Goal: Book appointment/travel/reservation

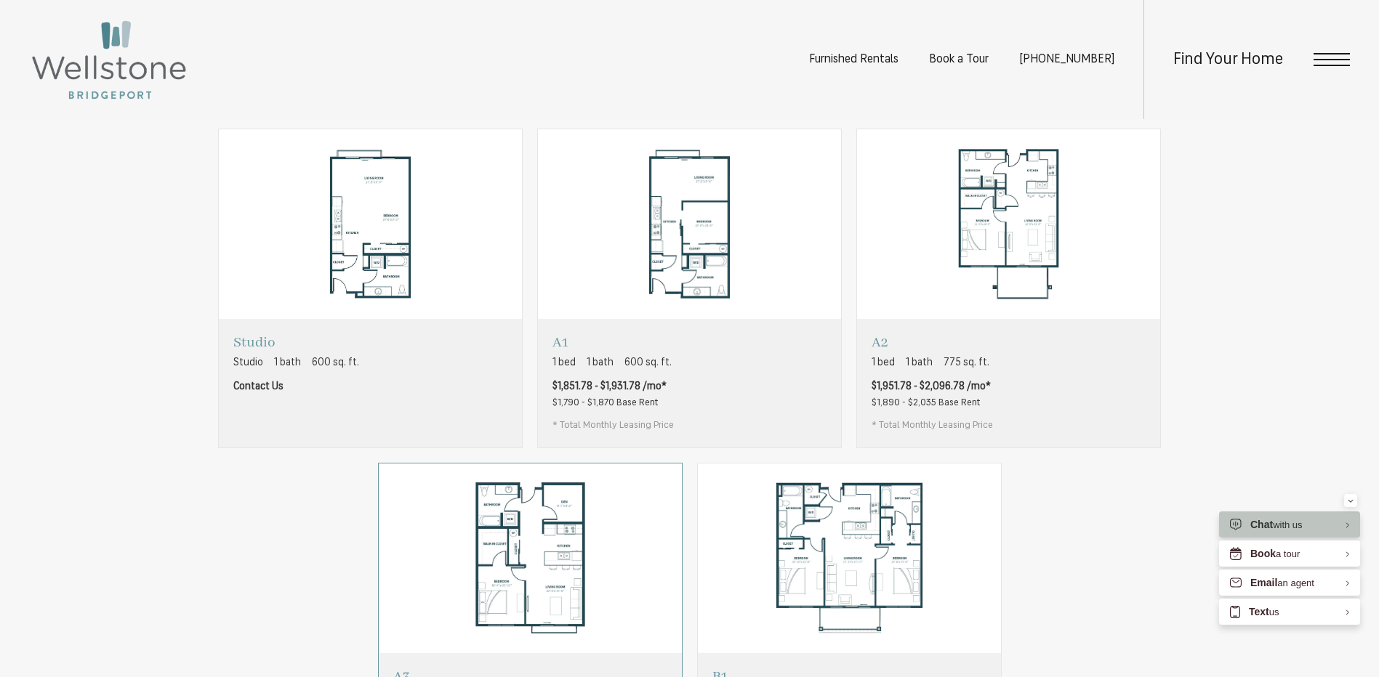
scroll to position [872, 0]
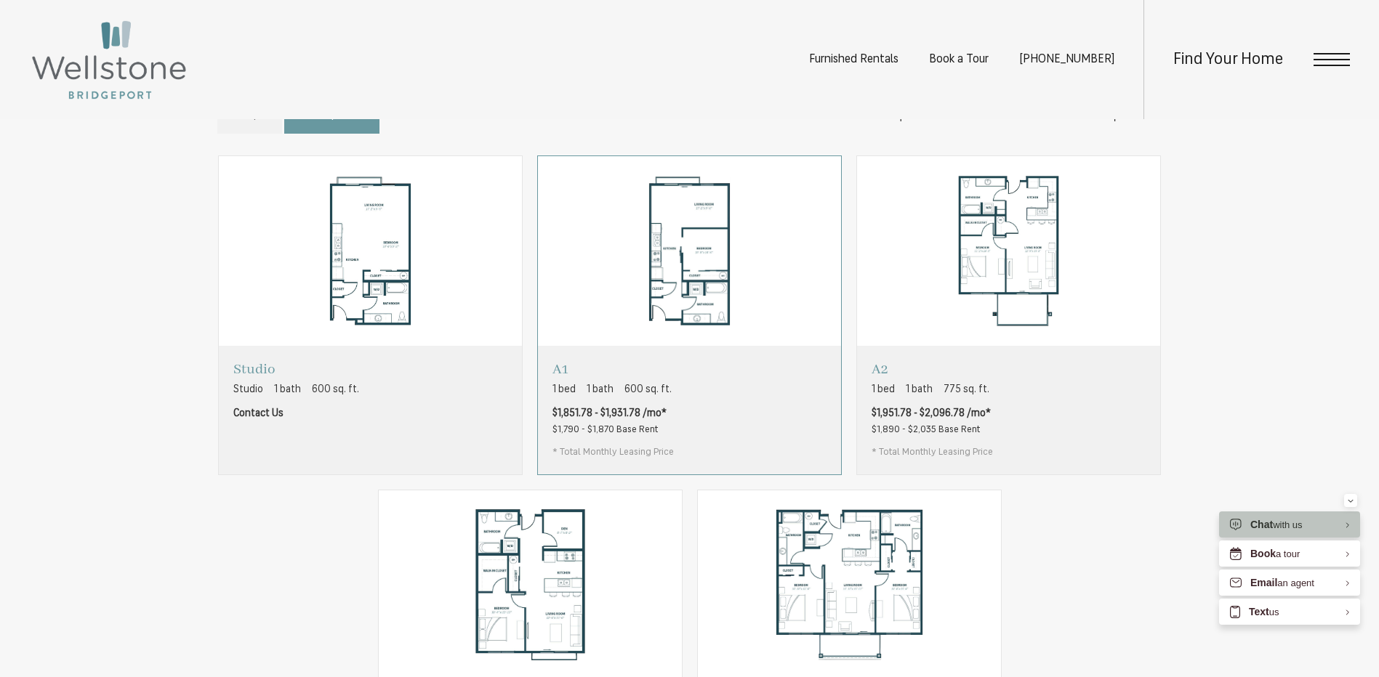
click at [691, 430] on div "A1 1 bed 1 bath 600 sq. ft. $1,851.78 - $1,931.78 /mo* $1,790 - $1,870 Base Ren…" at bounding box center [689, 410] width 303 height 128
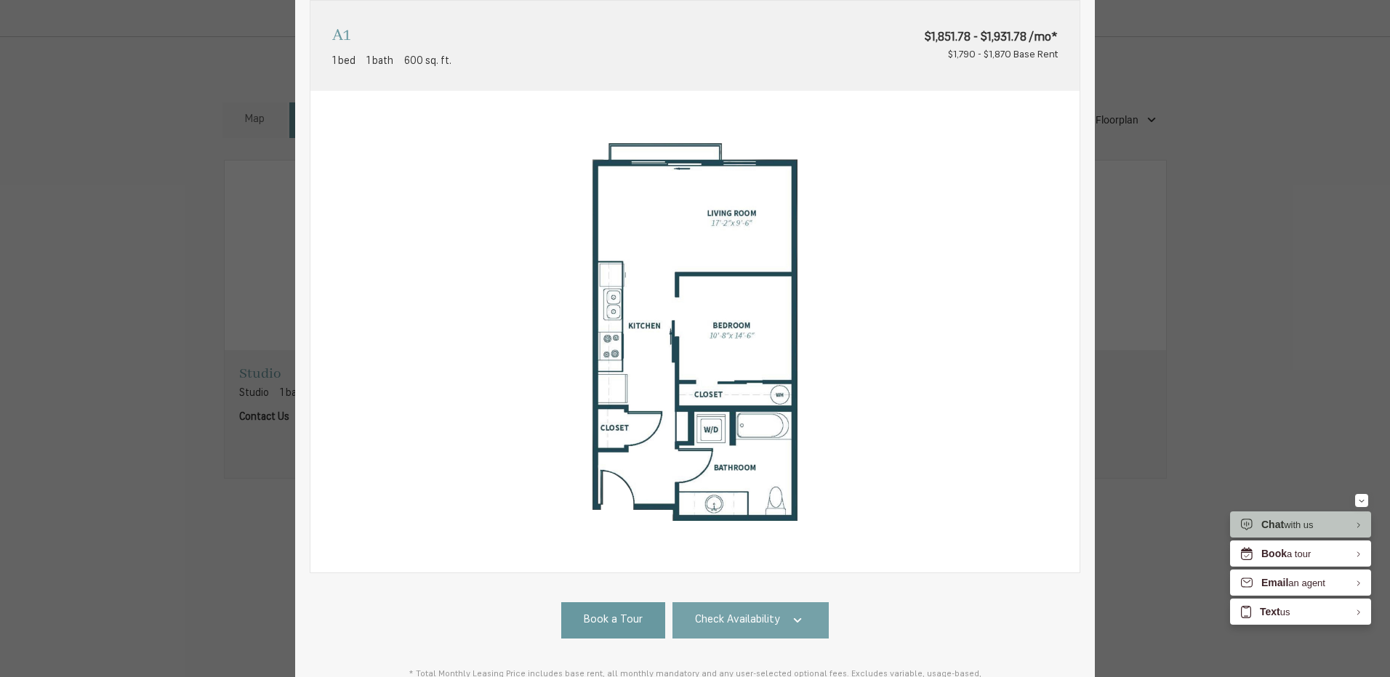
click at [780, 634] on link "Check Availability" at bounding box center [750, 621] width 157 height 36
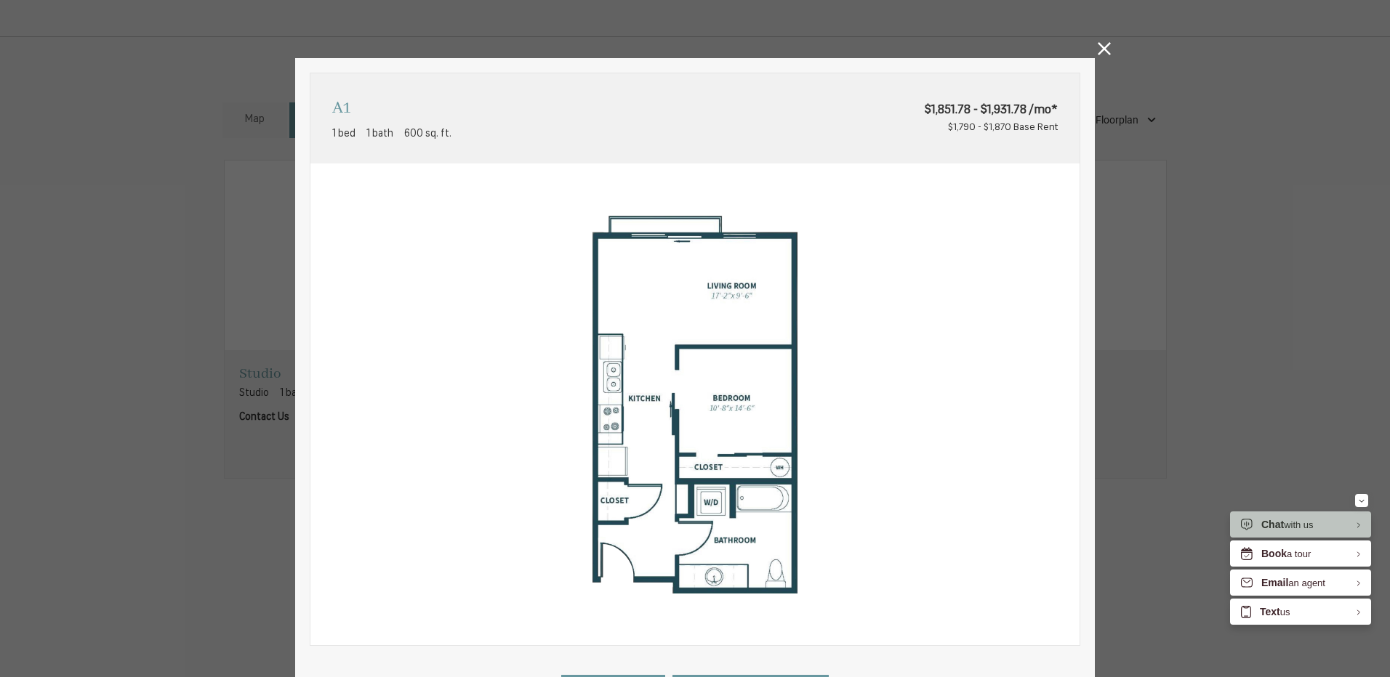
click at [1097, 51] on icon at bounding box center [1103, 48] width 13 height 13
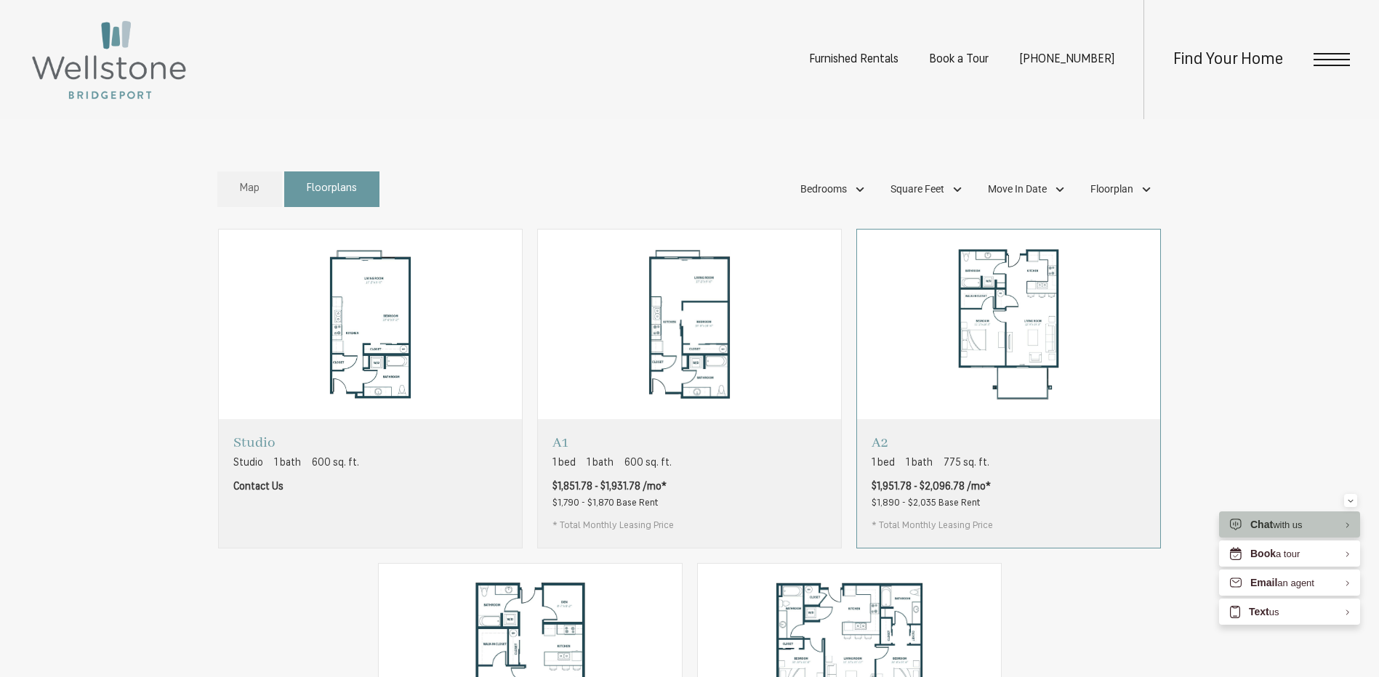
scroll to position [799, 0]
click at [750, 522] on div "A1 1 bed 1 bath 600 sq. ft. $1,851.78 - $1,931.78 /mo* $1,790 - $1,870 Base Ren…" at bounding box center [689, 483] width 303 height 128
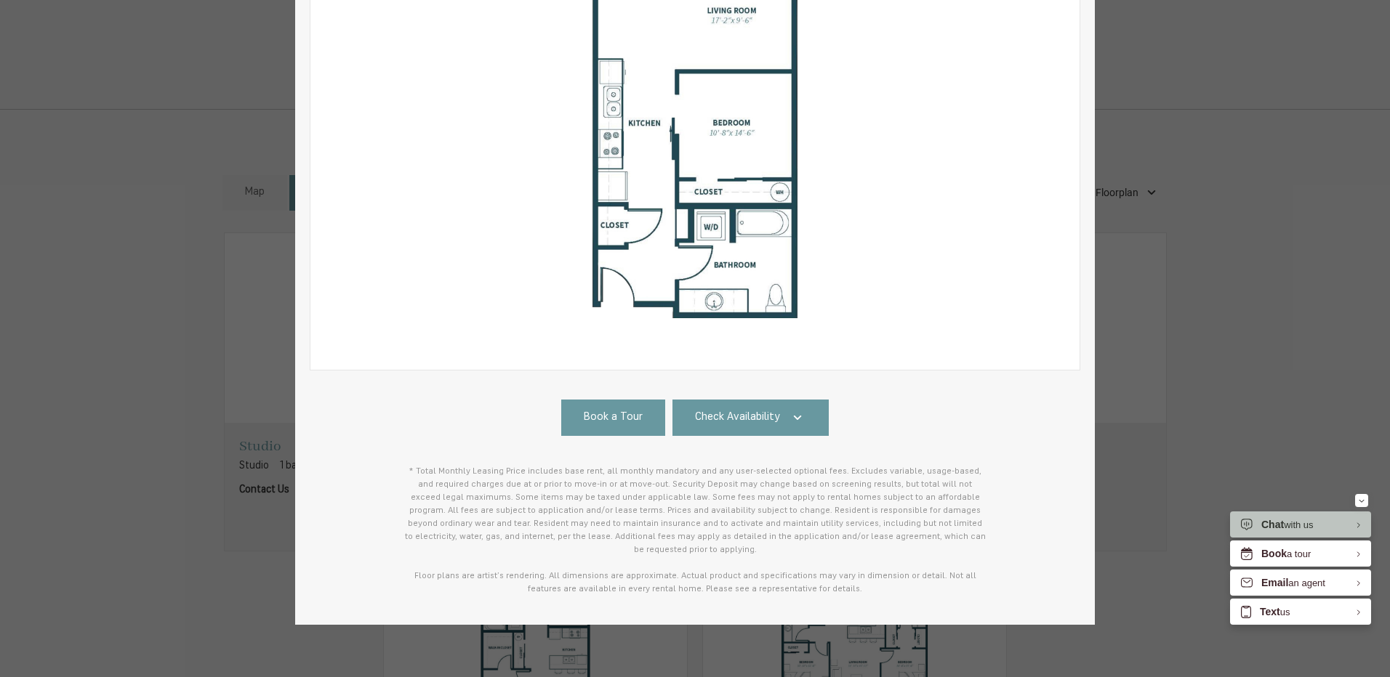
scroll to position [279, 0]
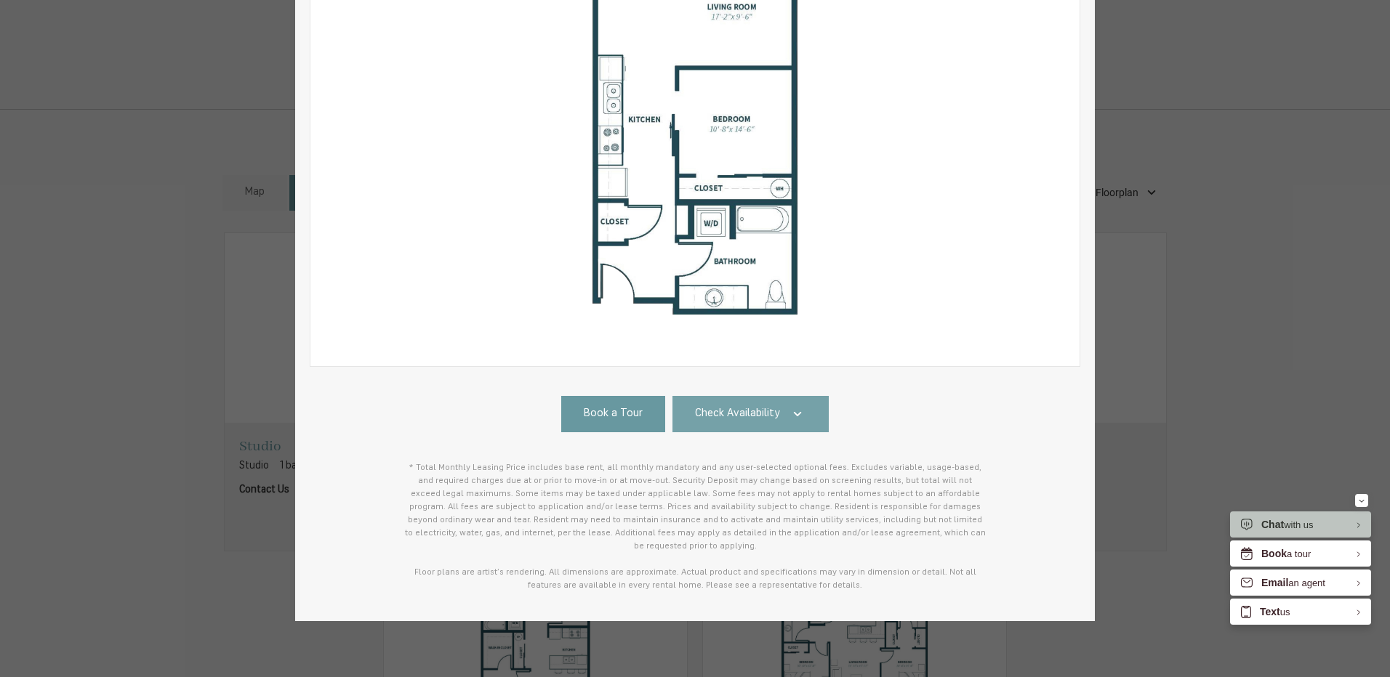
click at [756, 423] on link "Check Availability" at bounding box center [750, 414] width 157 height 36
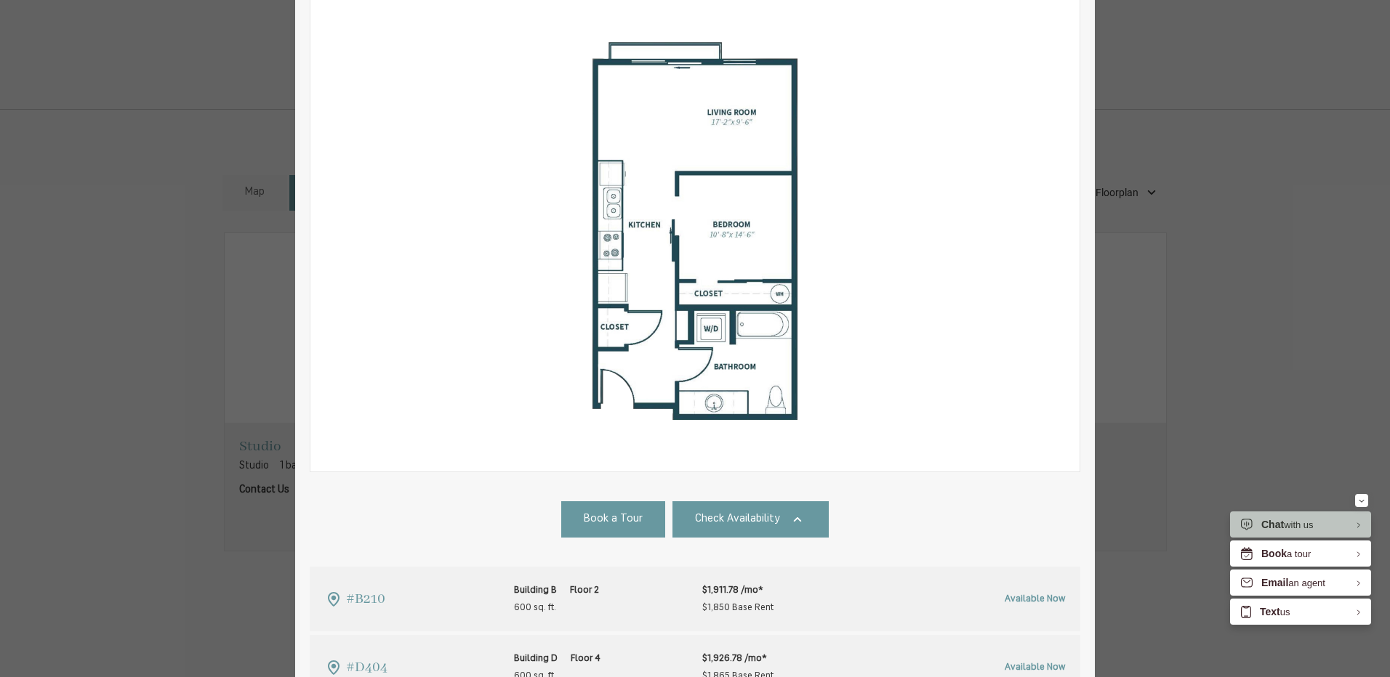
scroll to position [0, 0]
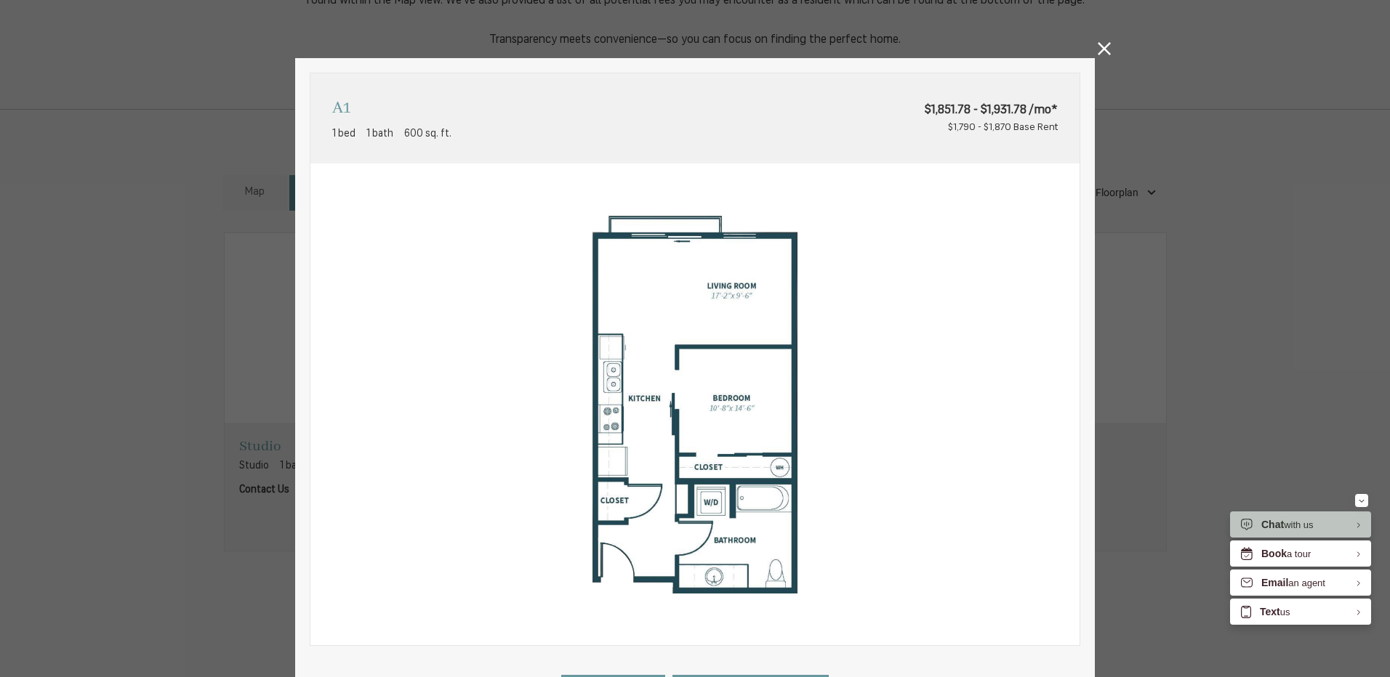
click at [1097, 46] on icon at bounding box center [1103, 48] width 13 height 13
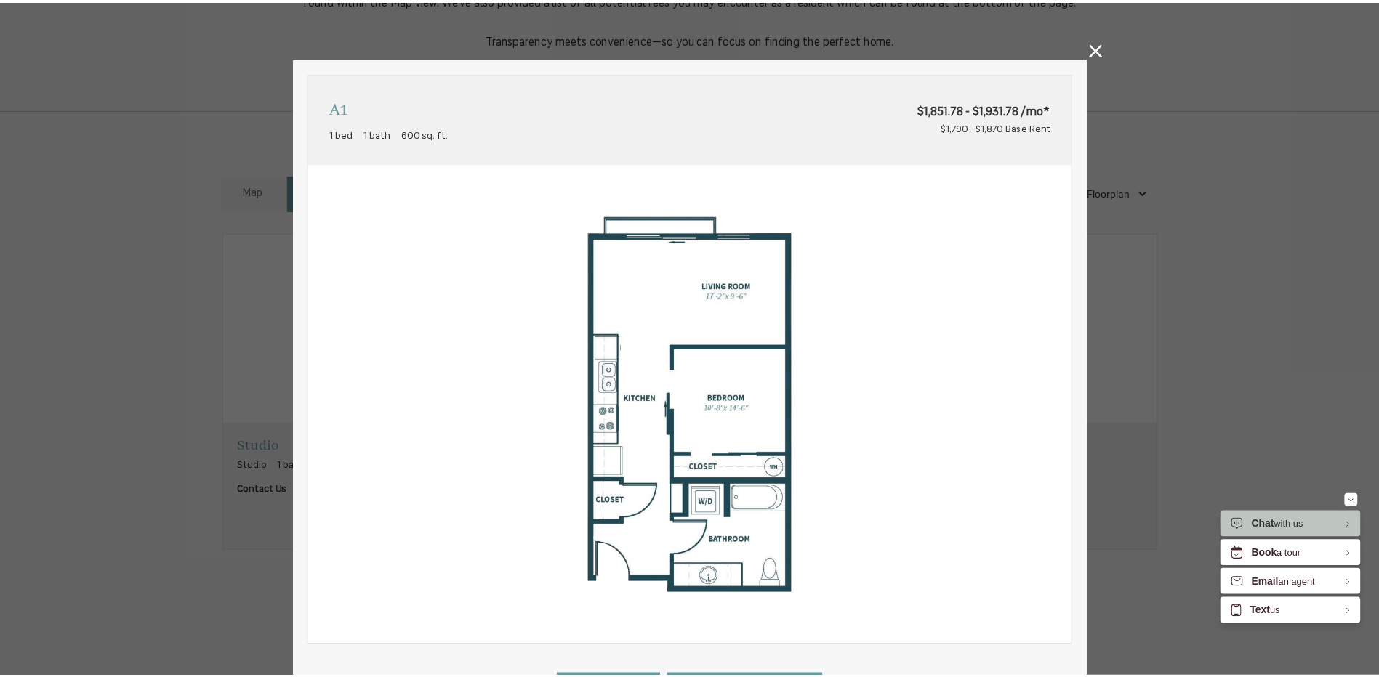
scroll to position [799, 0]
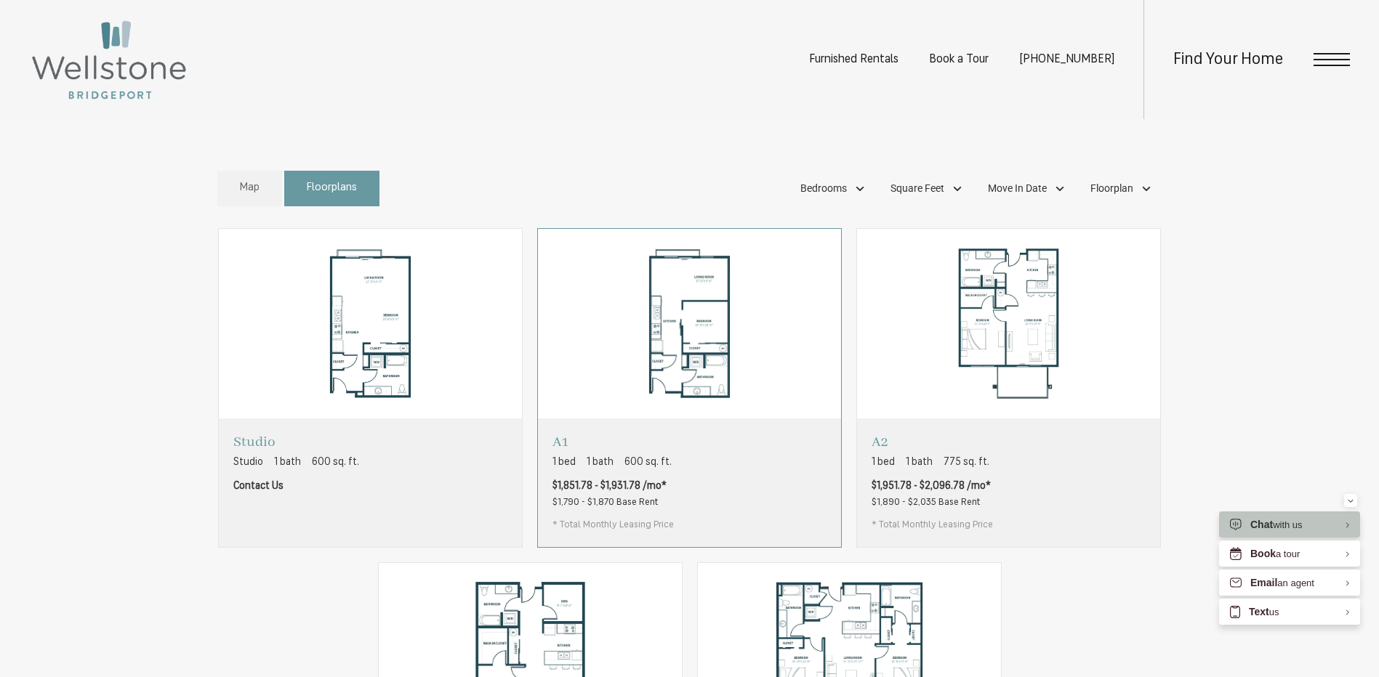
click at [717, 496] on div "A1 1 bed 1 bath 600 sq. ft. $1,851.78 - $1,931.78 /mo* $1,790 - $1,870 Base Ren…" at bounding box center [689, 483] width 303 height 128
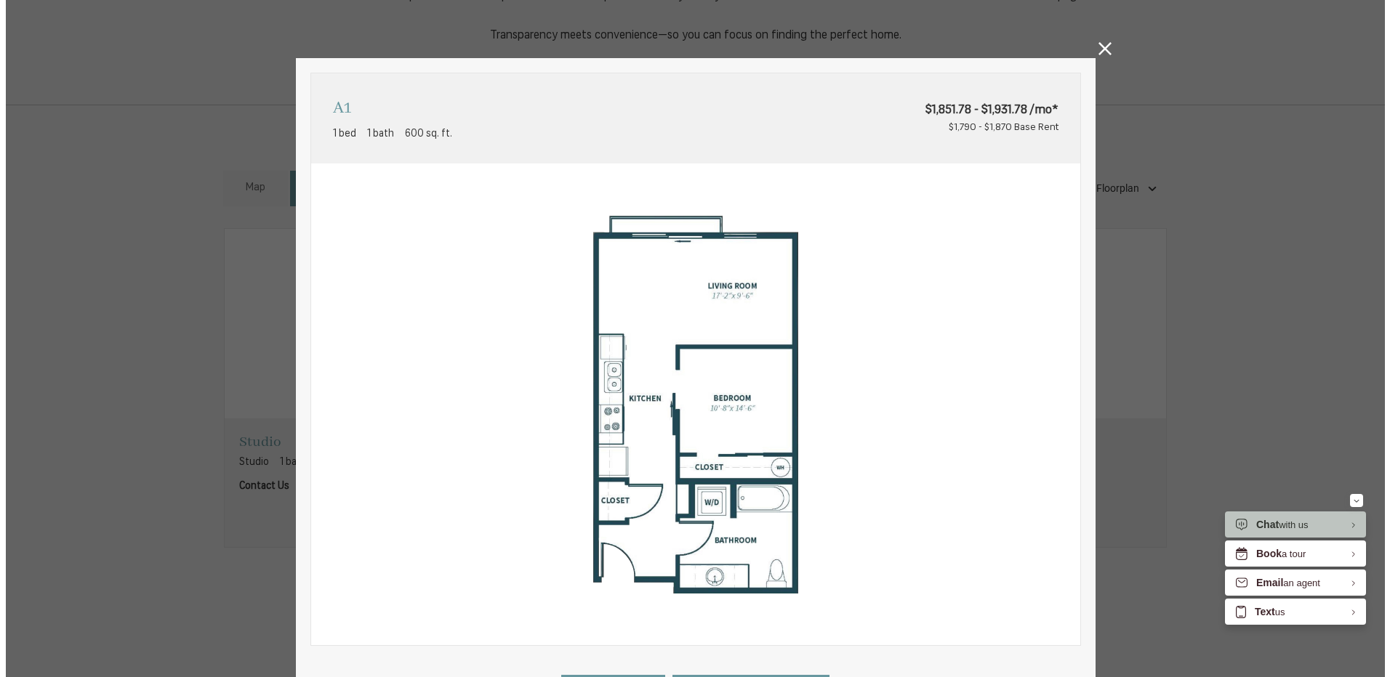
scroll to position [0, 0]
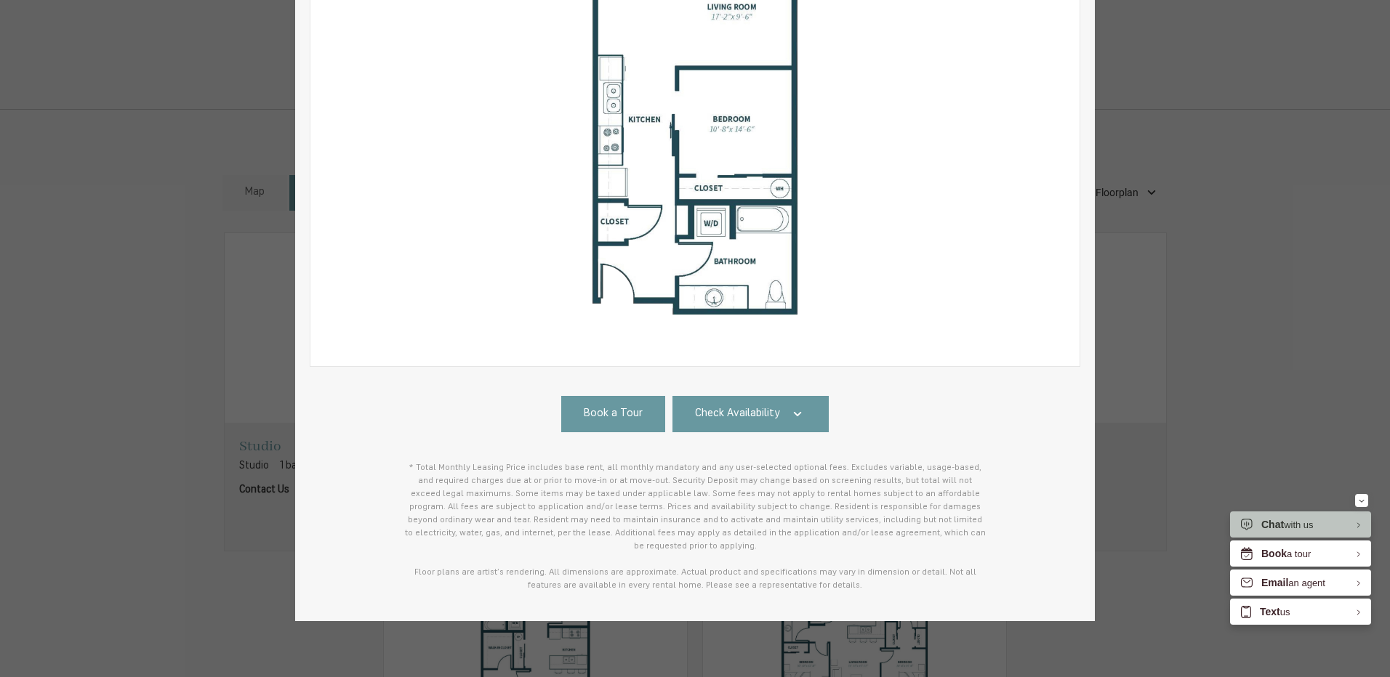
drag, startPoint x: 738, startPoint y: 404, endPoint x: 712, endPoint y: 351, distance: 59.2
click at [738, 405] on link "Check Availability" at bounding box center [750, 414] width 157 height 36
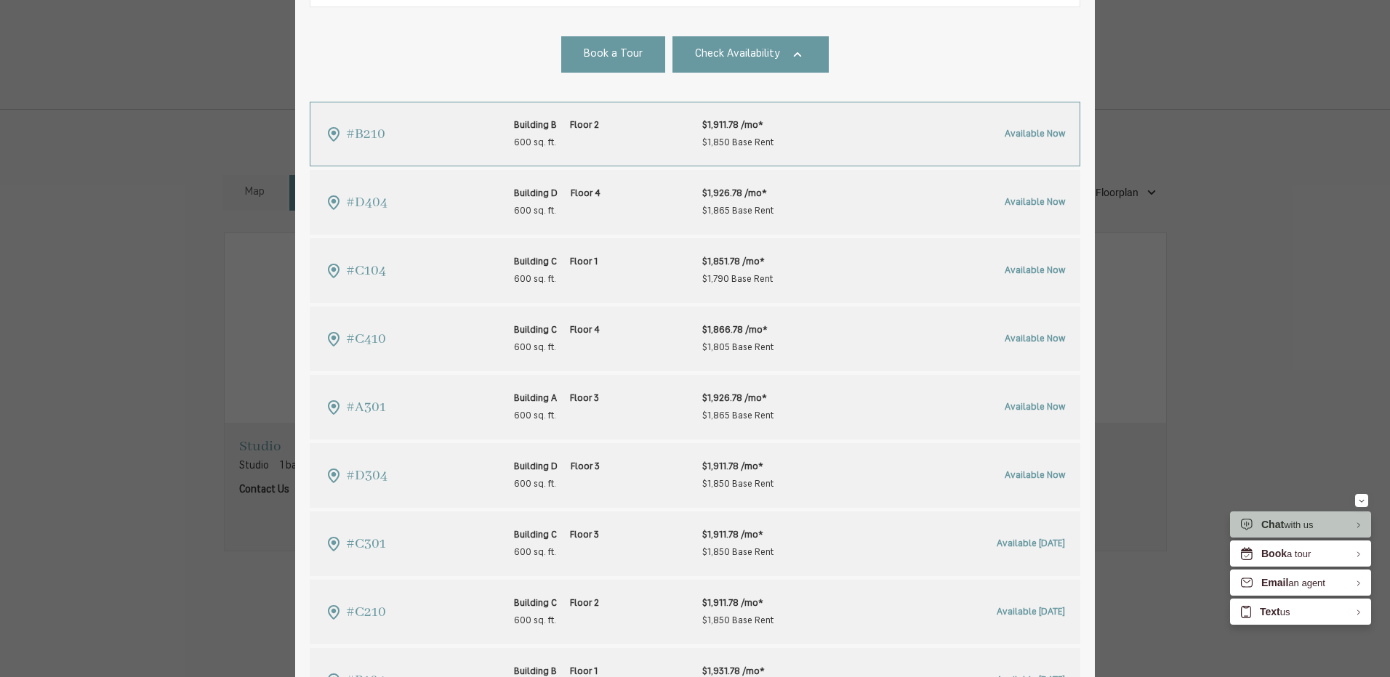
scroll to position [537, 0]
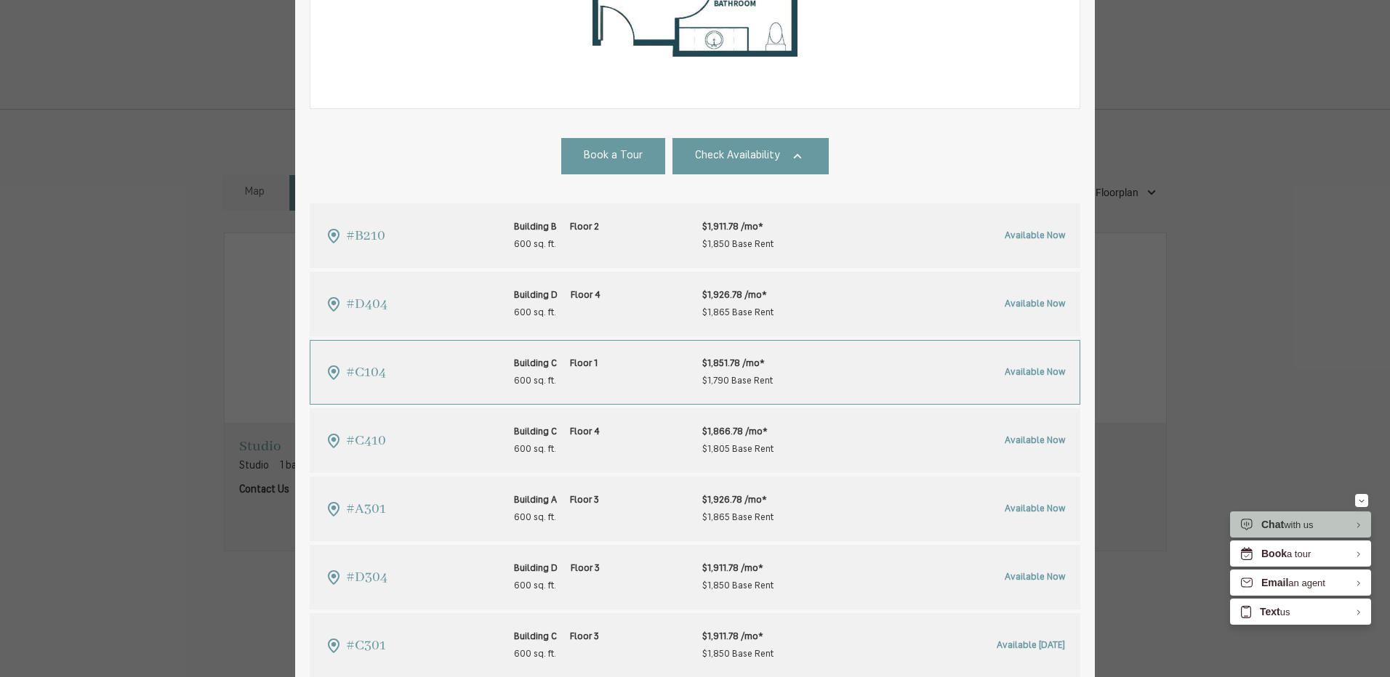
click at [737, 374] on span "$1,790 Base Rent" at bounding box center [737, 381] width 70 height 17
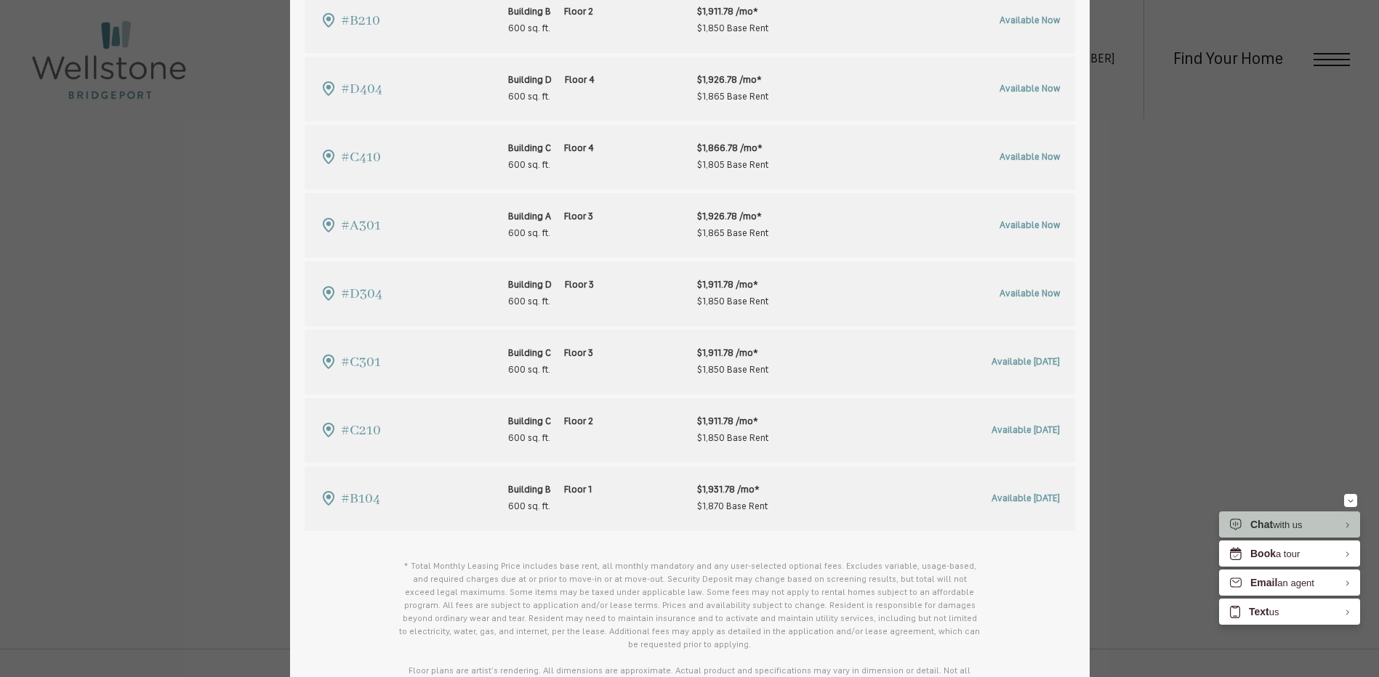
scroll to position [1526, 0]
type input "**********"
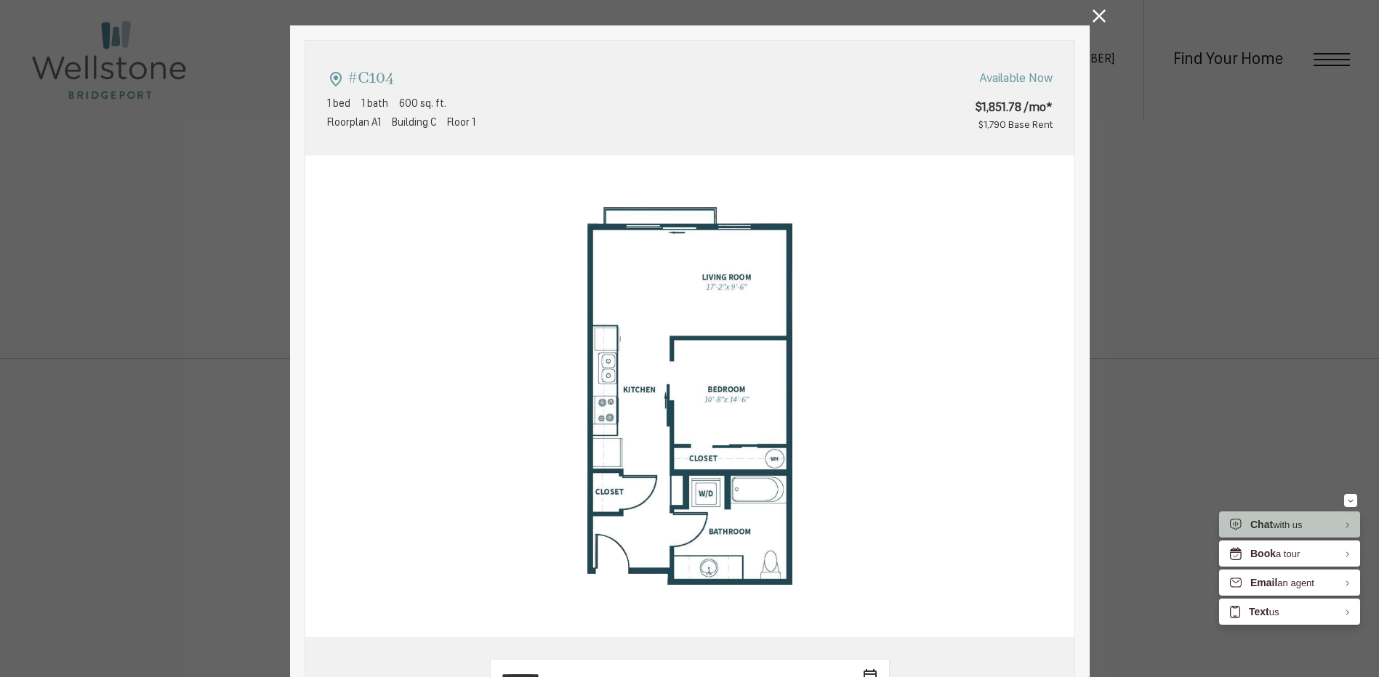
scroll to position [0, 0]
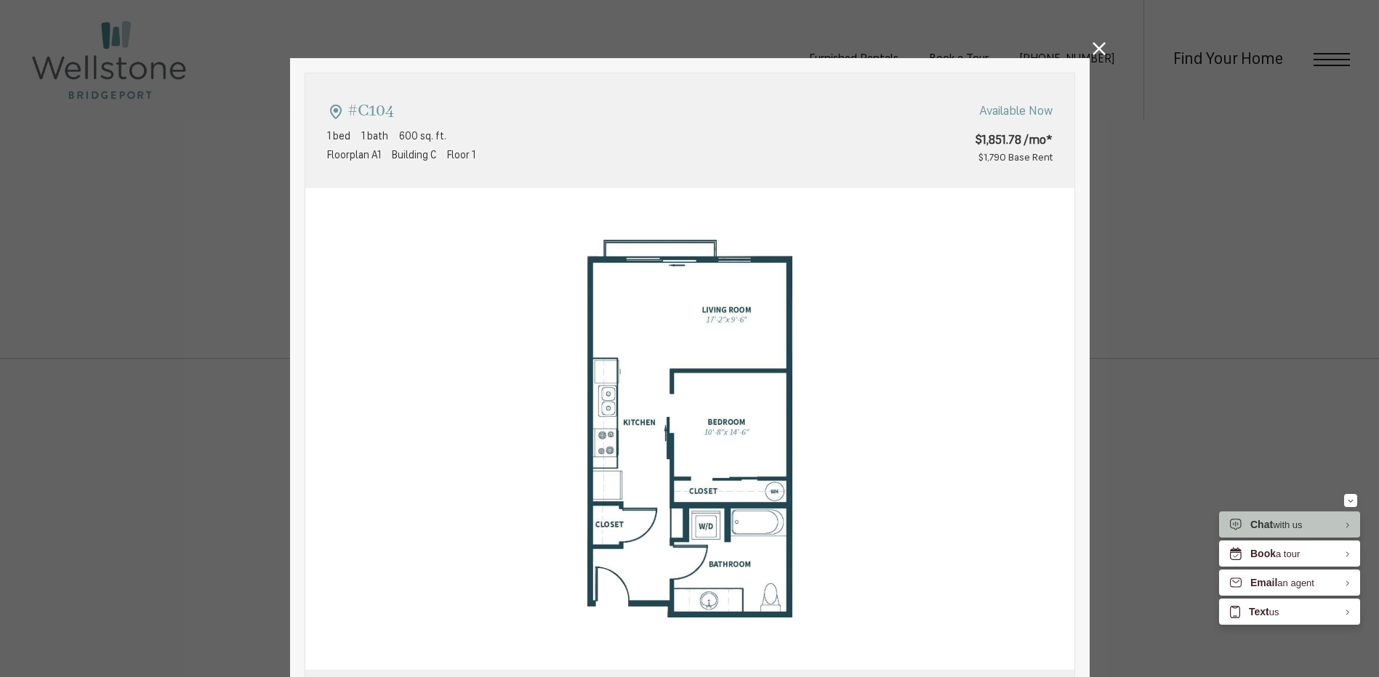
drag, startPoint x: 1097, startPoint y: 51, endPoint x: 1079, endPoint y: 83, distance: 36.8
click at [1097, 51] on icon at bounding box center [1098, 48] width 13 height 13
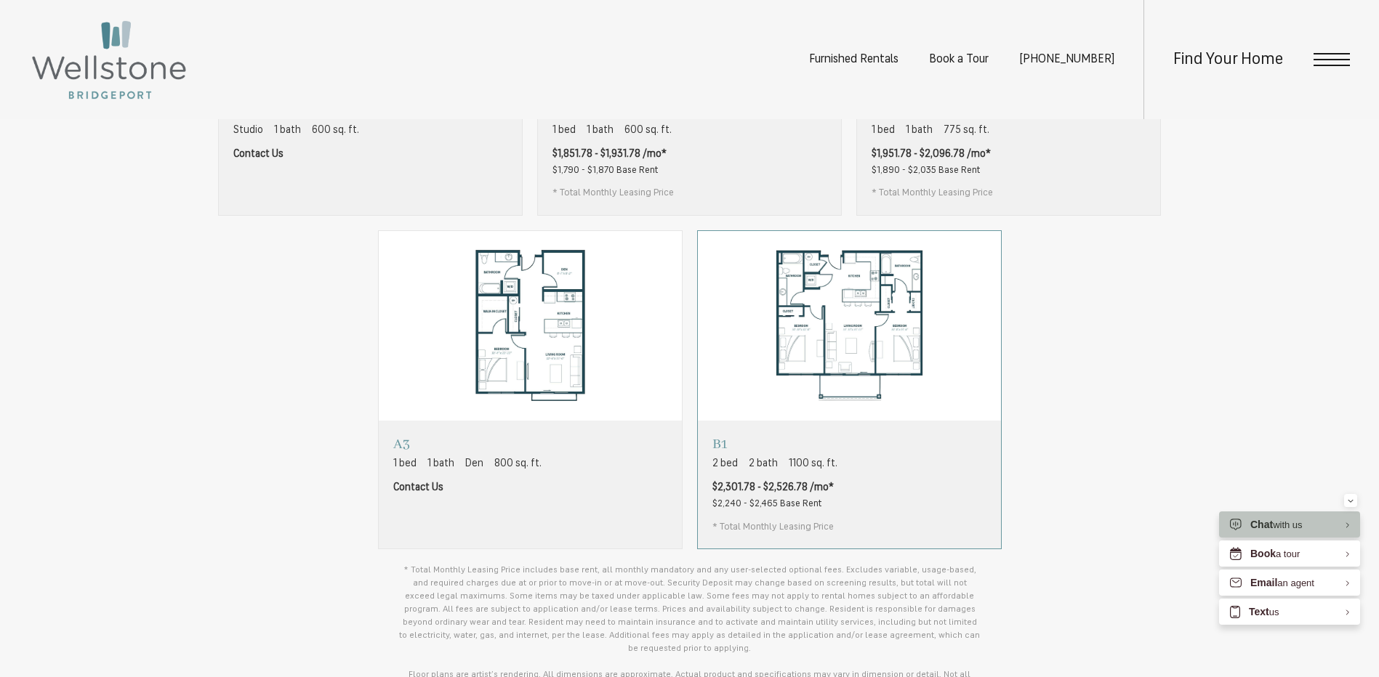
scroll to position [1018, 0]
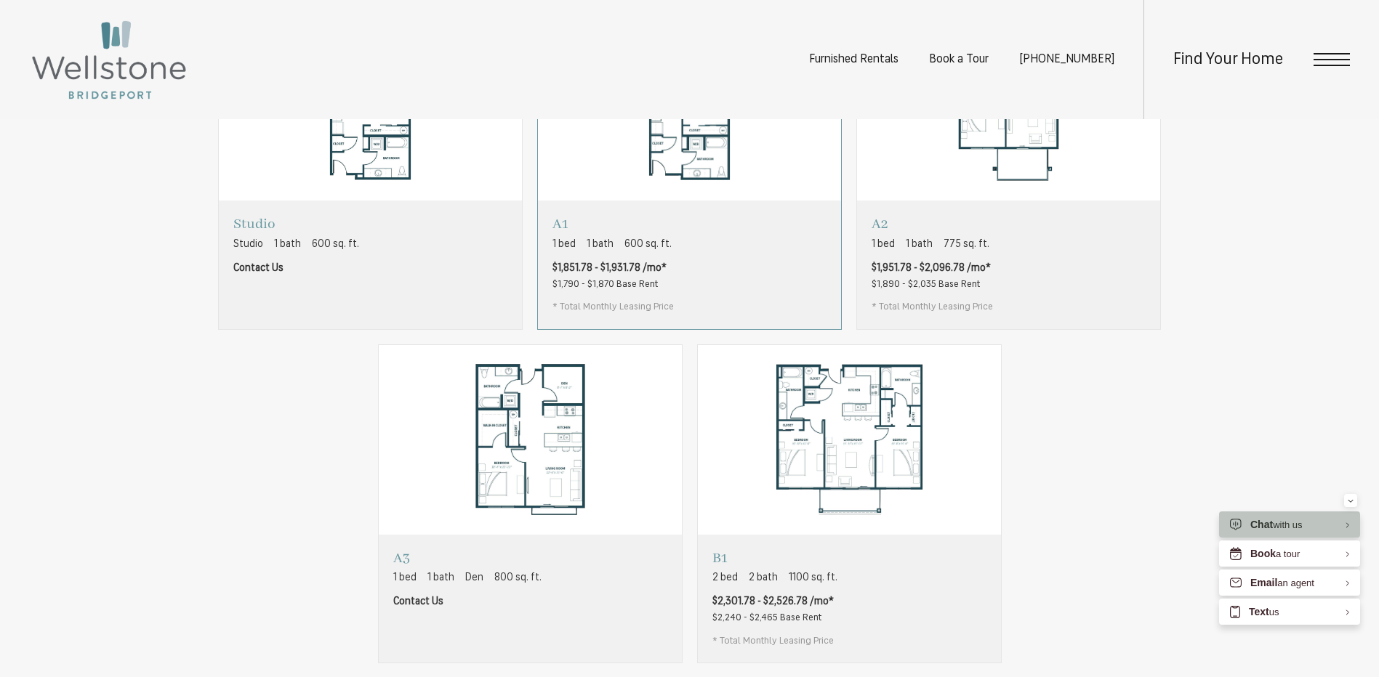
click at [711, 310] on div "A1 1 bed 1 bath 600 sq. ft. $1,851.78 - $1,931.78 /mo* $1,790 - $1,870 Base Ren…" at bounding box center [689, 265] width 303 height 128
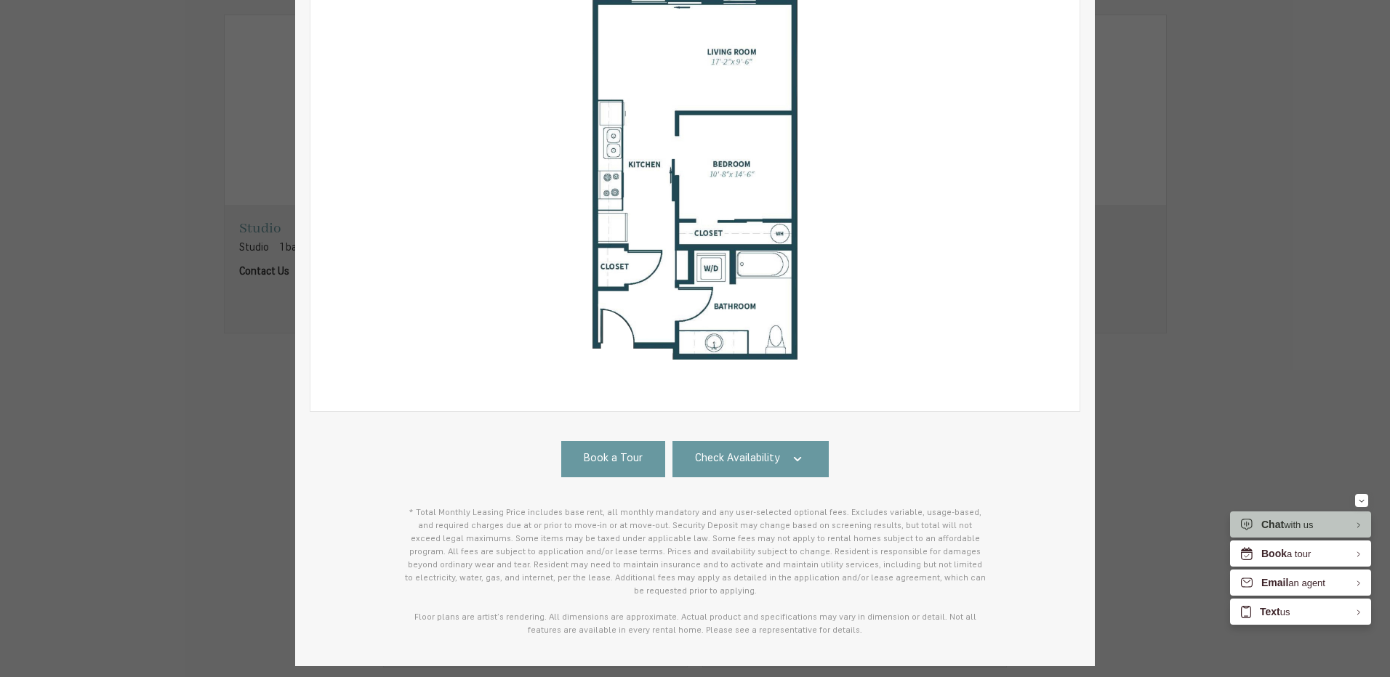
scroll to position [279, 0]
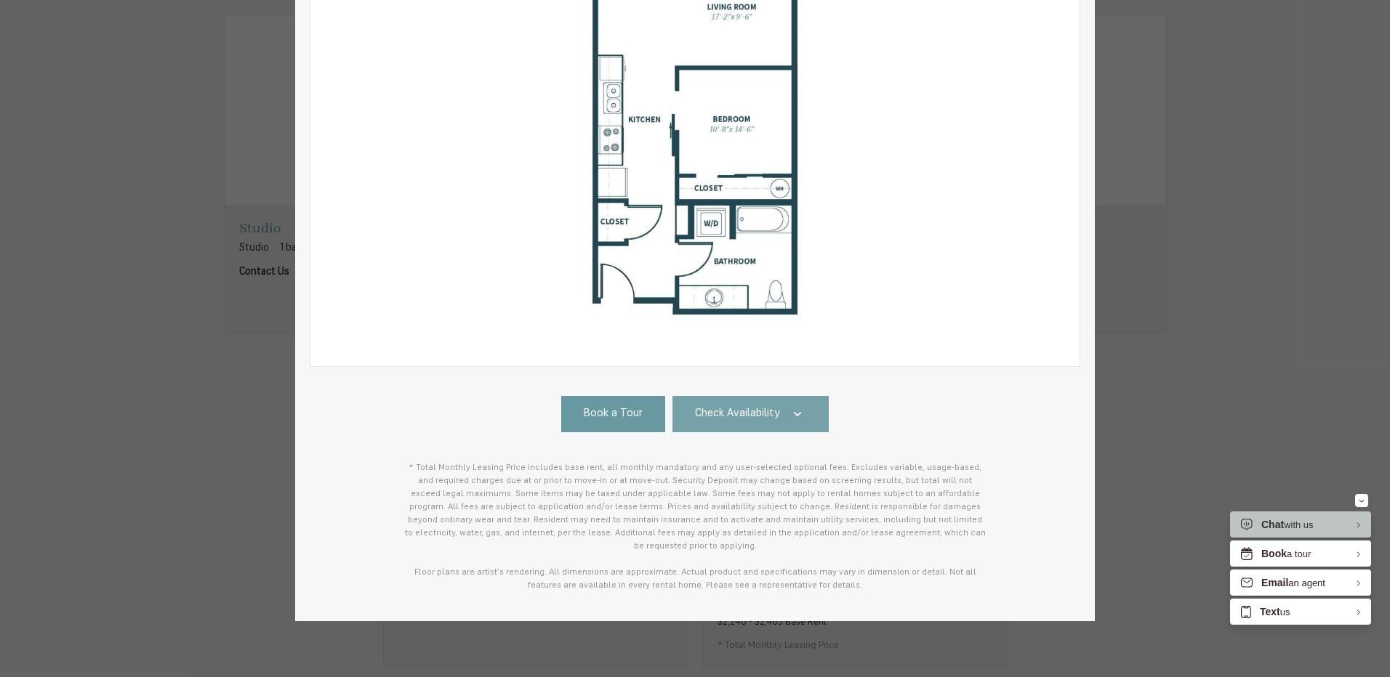
click at [748, 414] on span "Check Availability" at bounding box center [737, 414] width 85 height 17
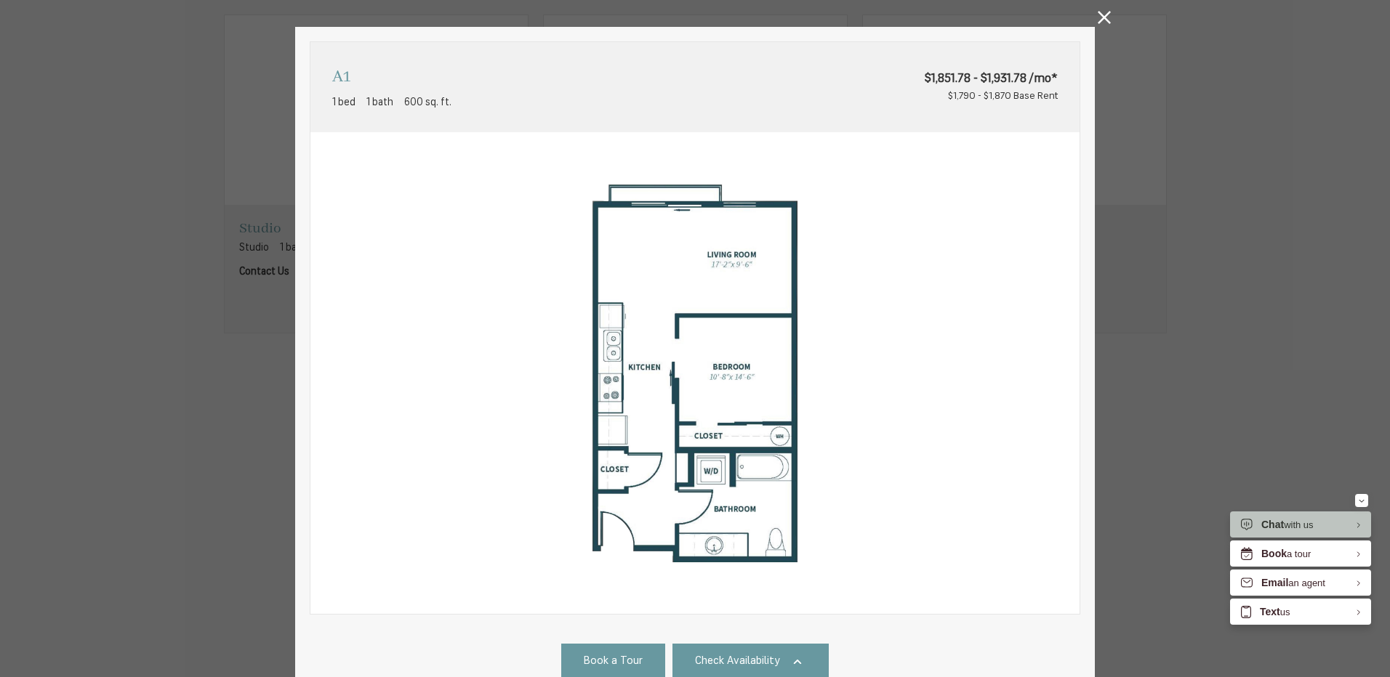
scroll to position [0, 0]
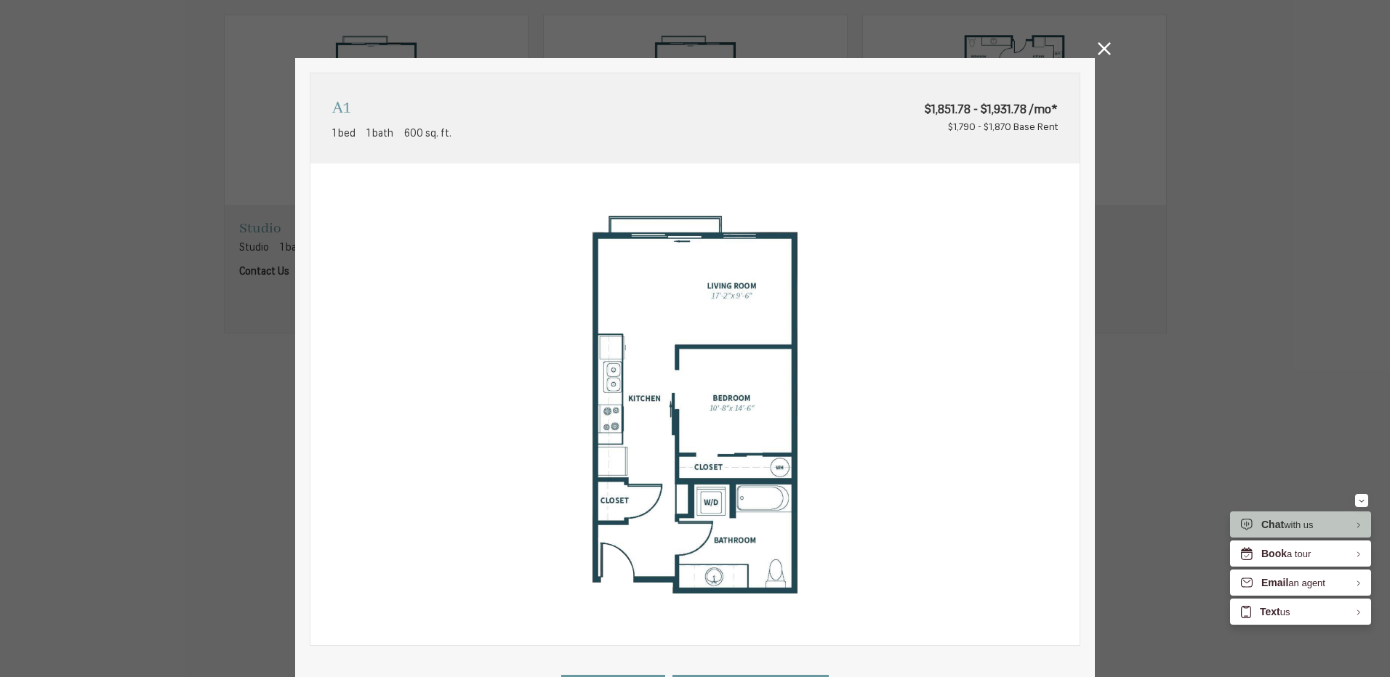
click at [1097, 51] on icon at bounding box center [1103, 48] width 13 height 13
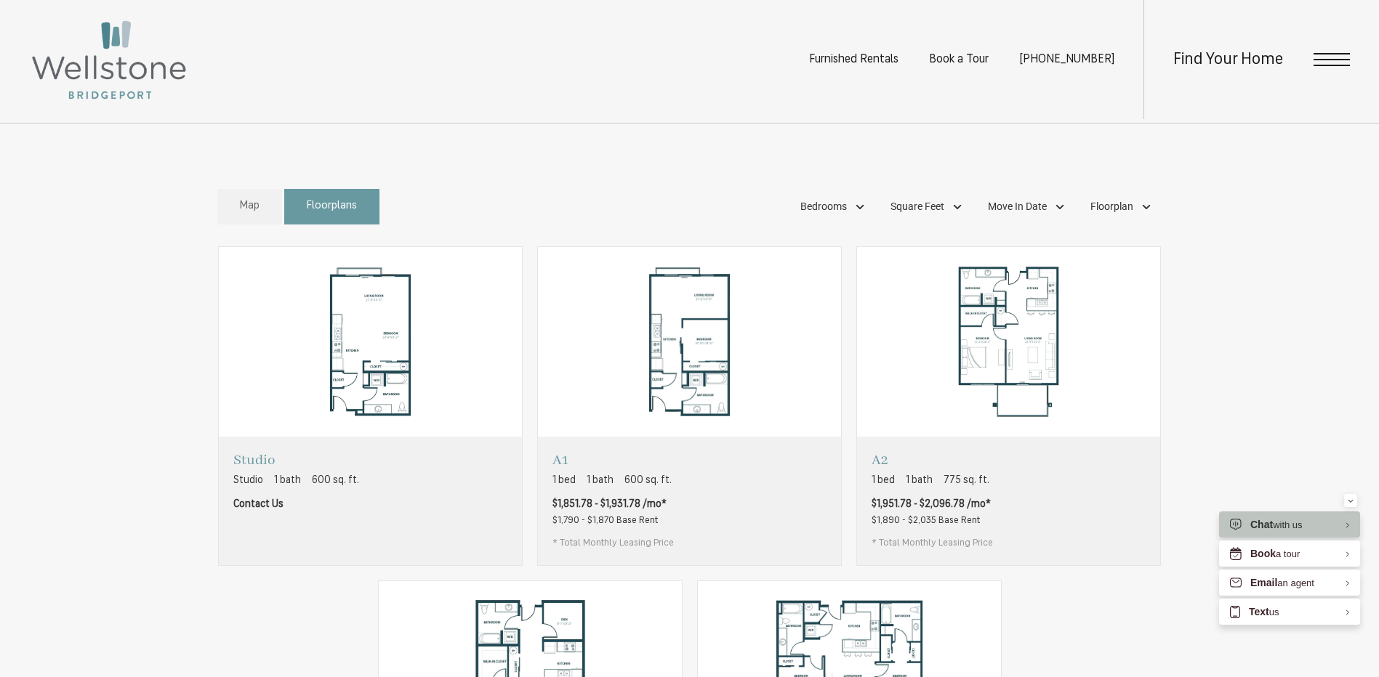
scroll to position [509, 0]
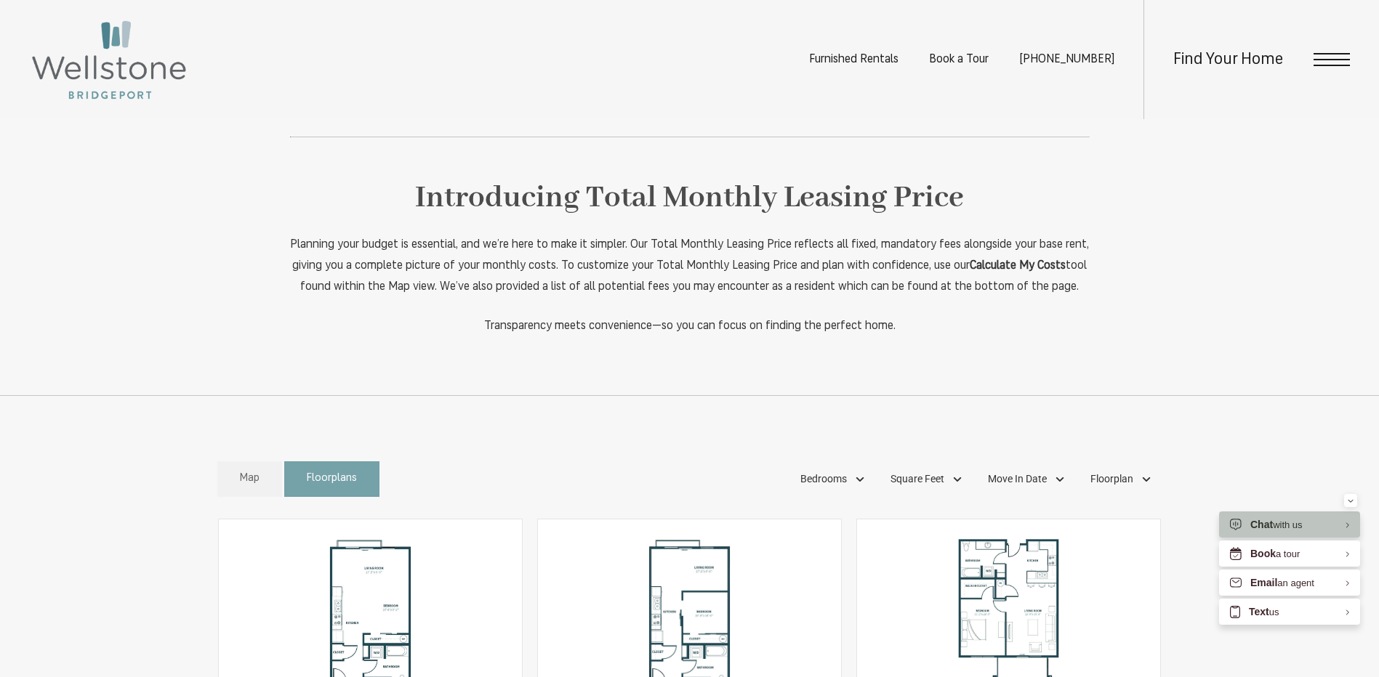
click at [320, 488] on span "Floorplans" at bounding box center [332, 479] width 50 height 17
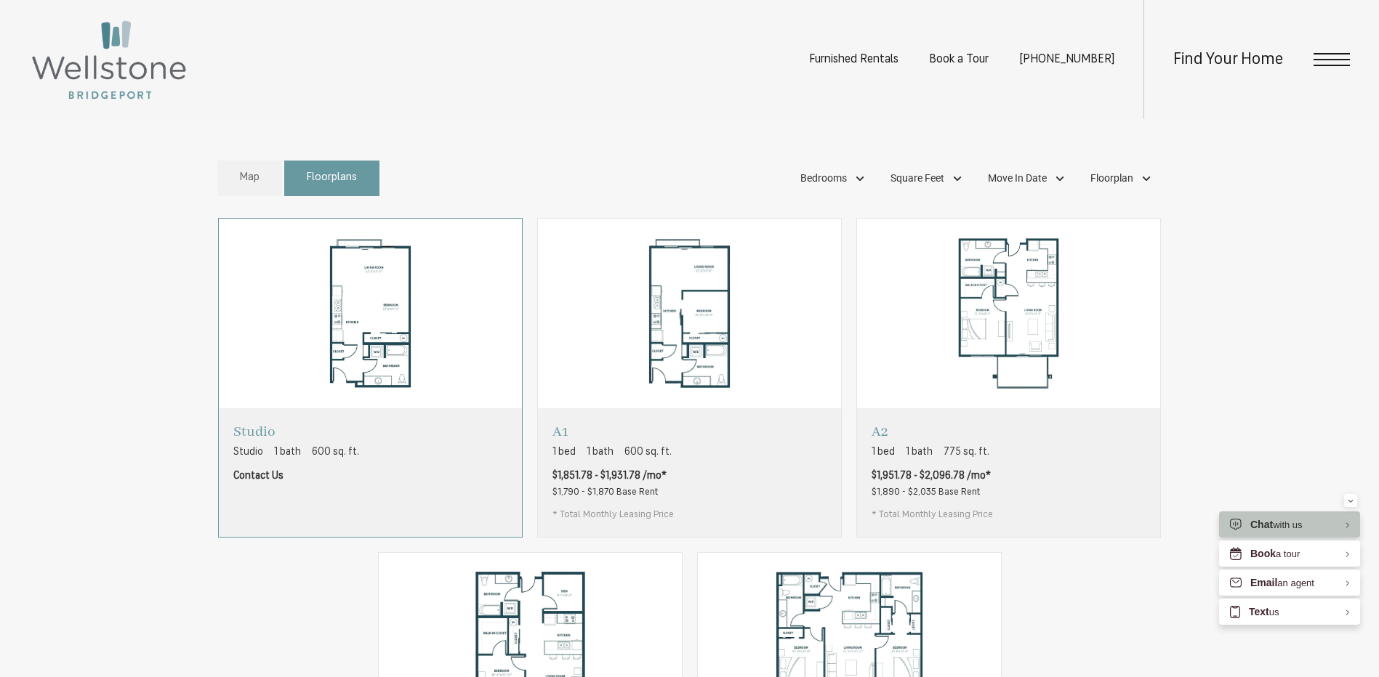
scroll to position [872, 0]
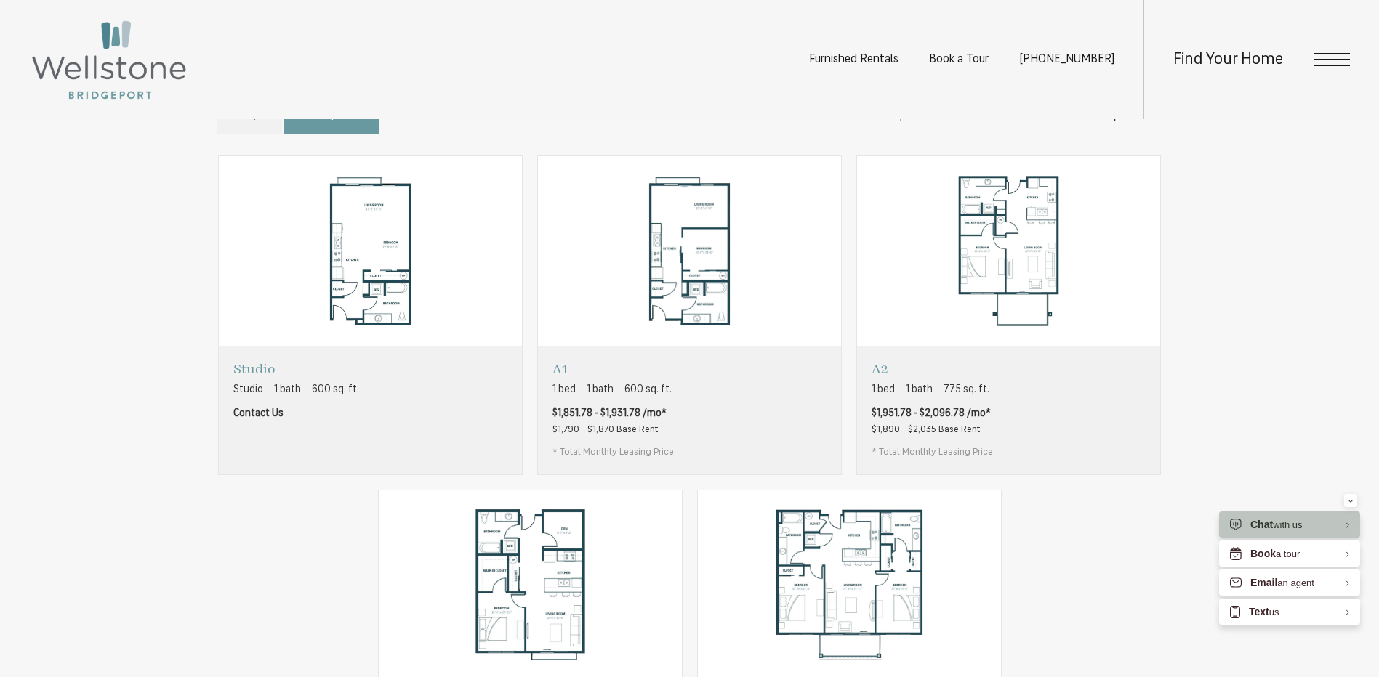
click at [249, 125] on link "Map" at bounding box center [249, 116] width 65 height 36
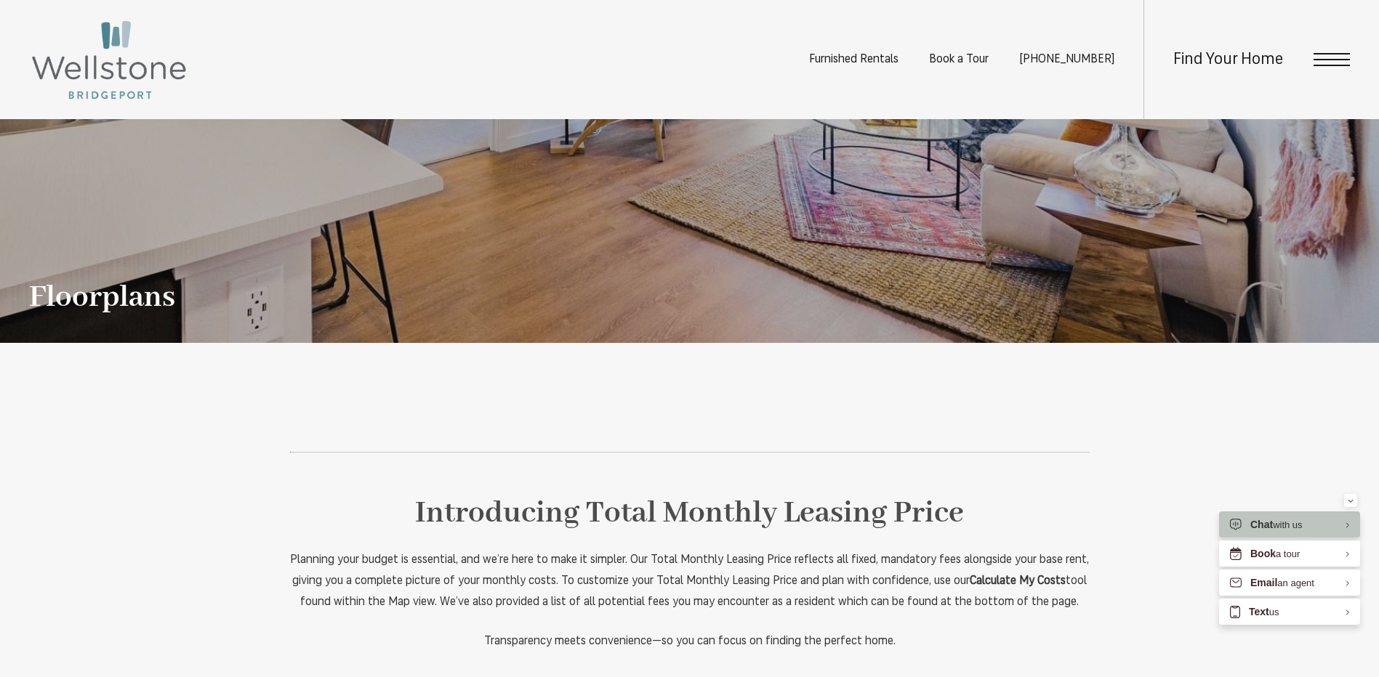
scroll to position [145, 0]
